Goal: Find specific fact: Locate a discrete piece of known information

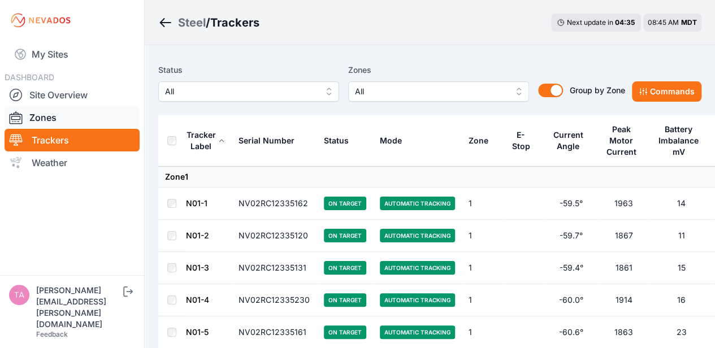
click at [76, 112] on link "Zones" at bounding box center [72, 117] width 135 height 23
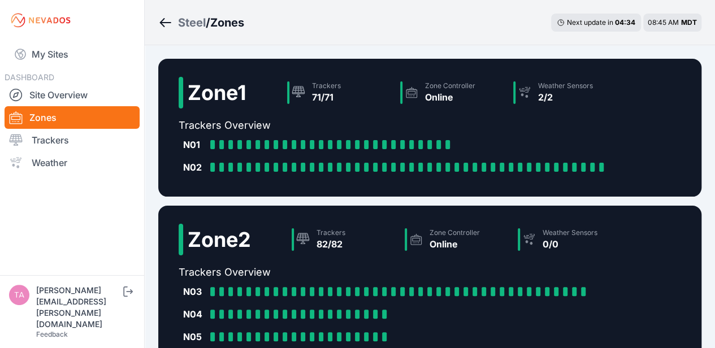
scroll to position [394, 0]
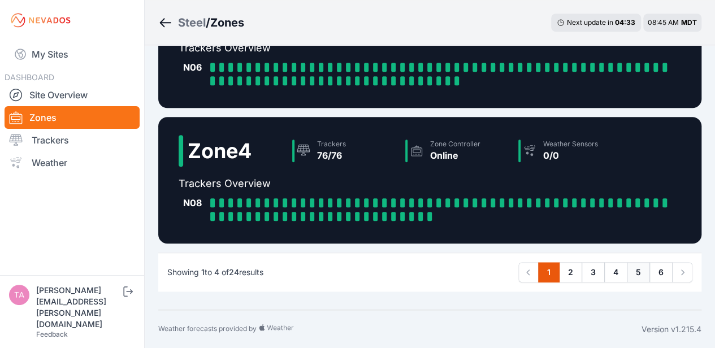
click at [639, 278] on link "5" at bounding box center [637, 272] width 23 height 20
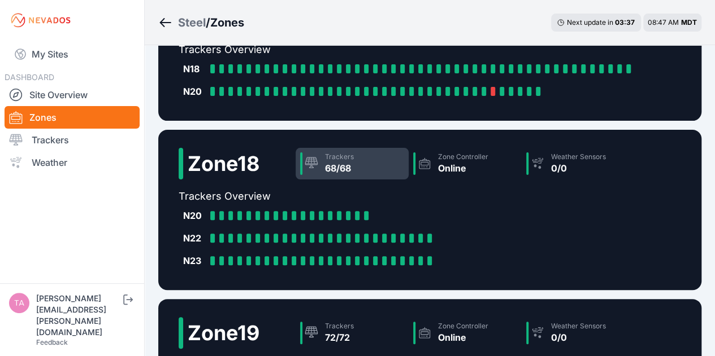
scroll to position [38, 0]
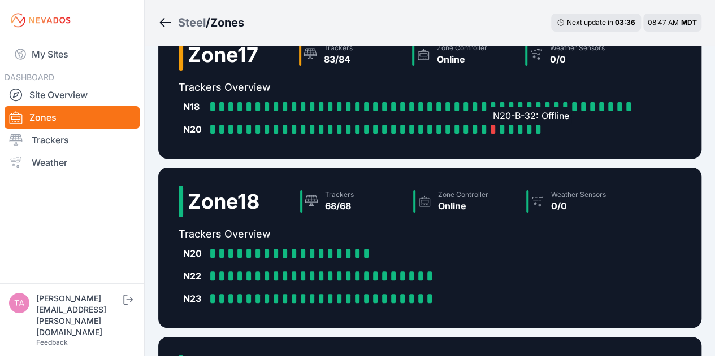
click at [495, 133] on div "N20-B-32: Offline" at bounding box center [494, 129] width 9 height 9
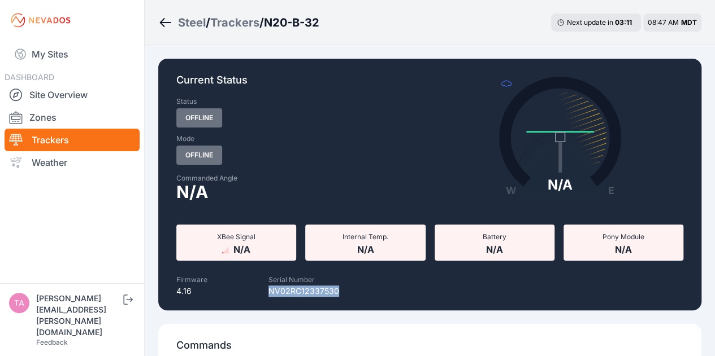
drag, startPoint x: 267, startPoint y: 292, endPoint x: 336, endPoint y: 296, distance: 69.0
click at [336, 296] on div "Serial Number NV02RC12337530" at bounding box center [303, 284] width 175 height 25
copy p "NV02RC12337530"
drag, startPoint x: 335, startPoint y: 22, endPoint x: 276, endPoint y: 20, distance: 59.3
click at [276, 20] on div "Steel / Trackers / N20-B-32 Next update in 02 : 55 08:48 AM MDT" at bounding box center [430, 22] width 570 height 45
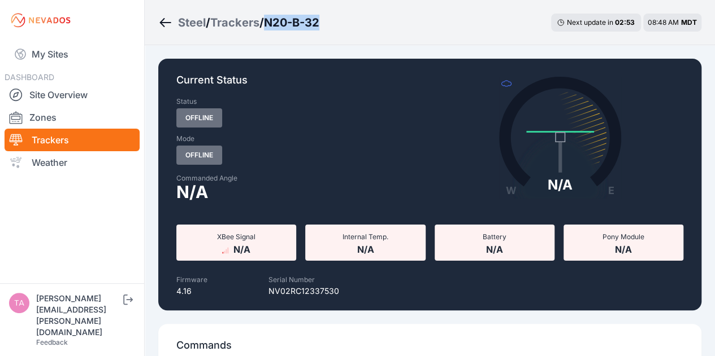
copy h3 "N20-B-32"
click at [41, 101] on link "Site Overview" at bounding box center [72, 95] width 135 height 23
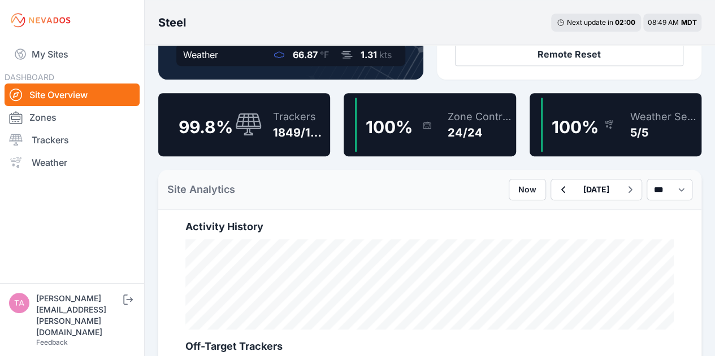
scroll to position [260, 0]
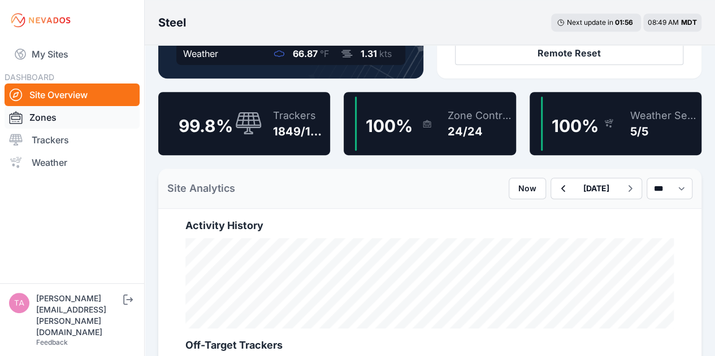
click at [63, 117] on link "Zones" at bounding box center [72, 117] width 135 height 23
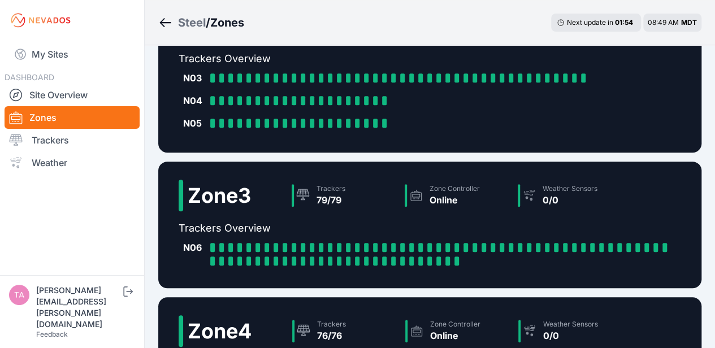
scroll to position [394, 0]
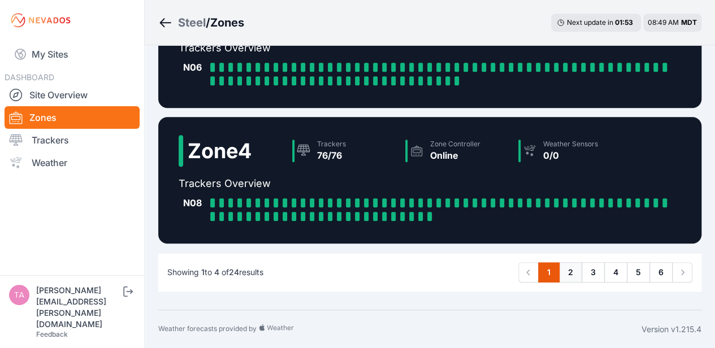
click at [567, 277] on link "2" at bounding box center [570, 272] width 23 height 20
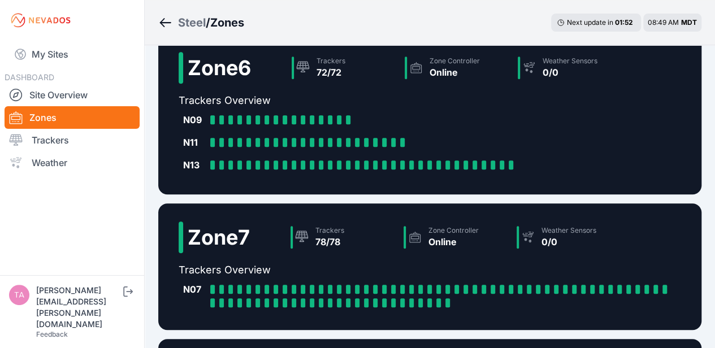
scroll to position [439, 0]
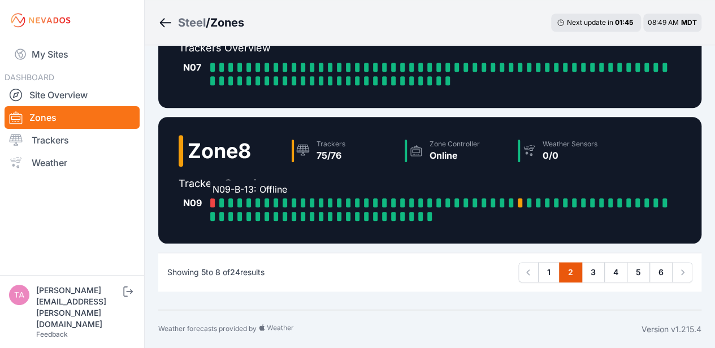
click at [212, 204] on div at bounding box center [212, 202] width 5 height 9
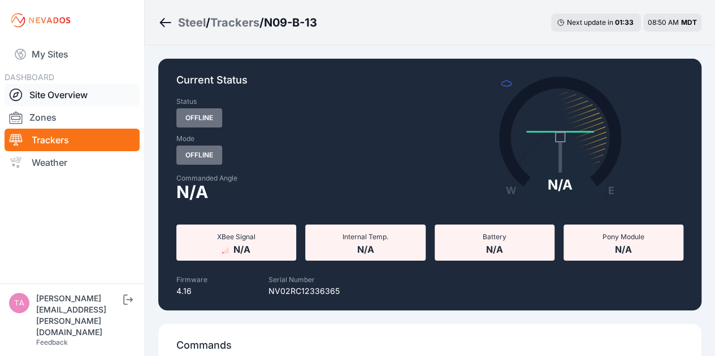
click at [73, 90] on link "Site Overview" at bounding box center [72, 95] width 135 height 23
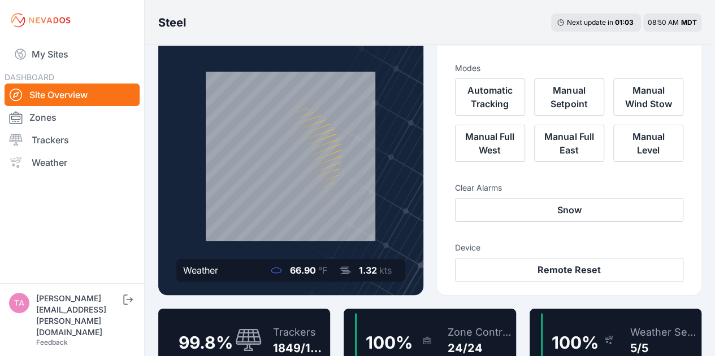
scroll to position [33, 0]
